Goal: Information Seeking & Learning: Learn about a topic

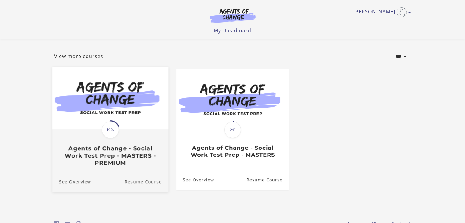
scroll to position [31, 0]
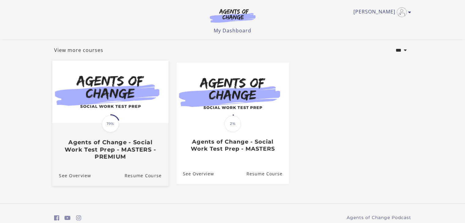
click at [110, 131] on span "19%" at bounding box center [110, 123] width 17 height 17
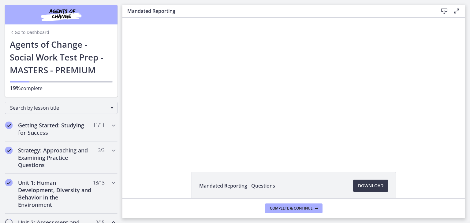
scroll to position [2, 0]
click at [381, 186] on link "Download Opens in a new window" at bounding box center [370, 186] width 35 height 12
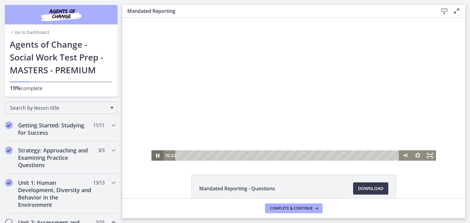
click at [155, 157] on icon "Pause" at bounding box center [157, 156] width 12 height 10
click at [156, 156] on icon "Play Video" at bounding box center [158, 155] width 4 height 5
click at [156, 155] on icon "Pause" at bounding box center [157, 156] width 3 height 4
click at [155, 157] on icon "Play Video" at bounding box center [158, 156] width 12 height 10
click at [156, 154] on icon "Pause" at bounding box center [158, 156] width 4 height 5
